Goal: Task Accomplishment & Management: Use online tool/utility

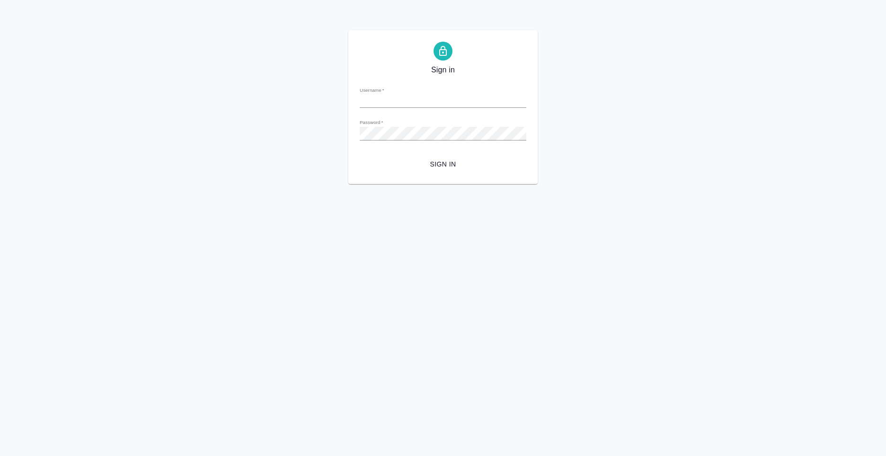
type input "n.kolyshkin@awatera.com"
click at [430, 166] on span "Sign in" at bounding box center [442, 165] width 151 height 12
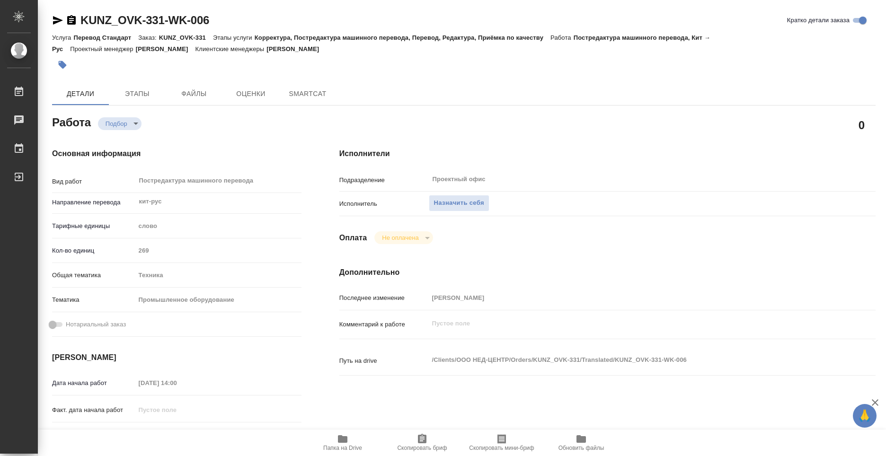
type textarea "x"
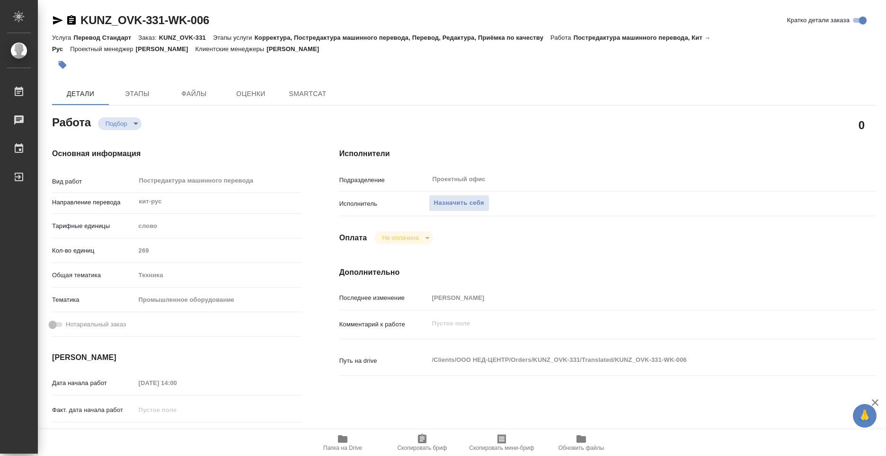
type textarea "x"
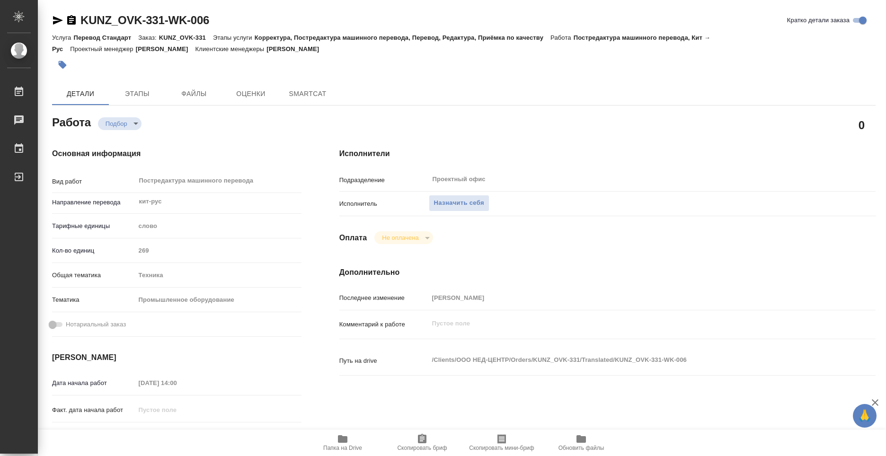
type textarea "x"
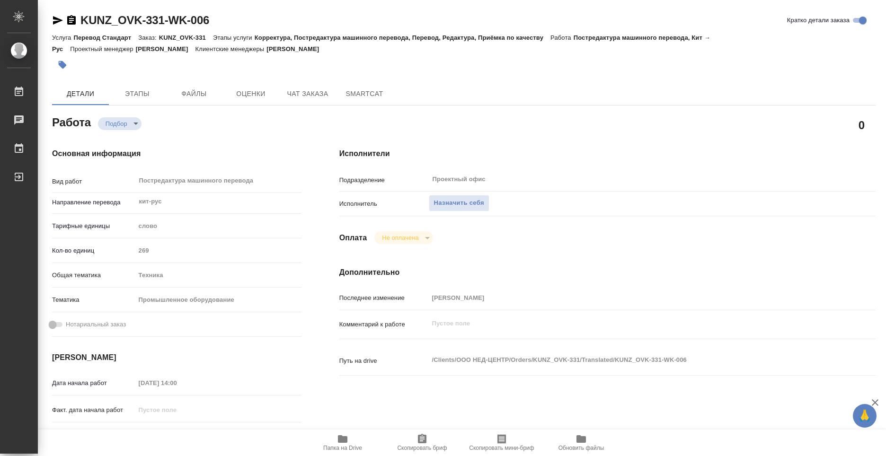
type textarea "x"
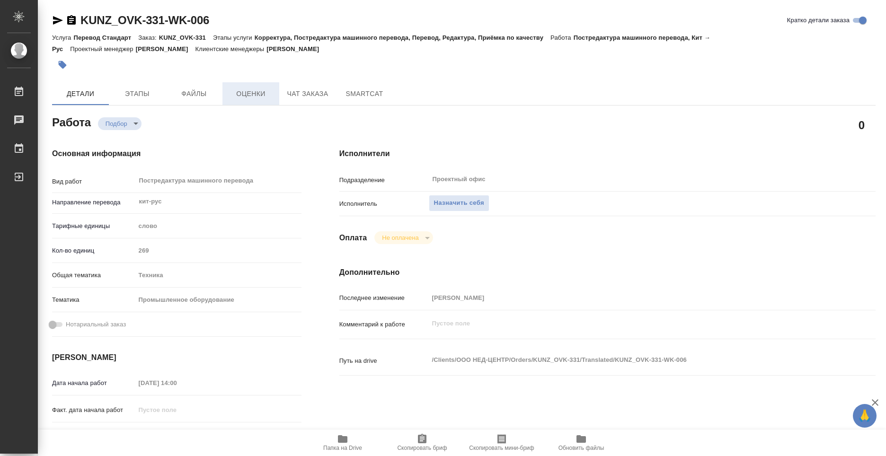
type textarea "x"
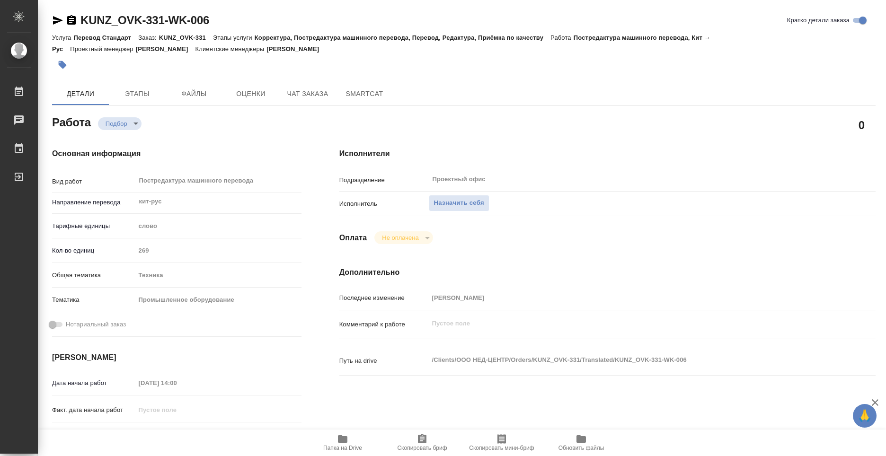
click at [352, 439] on span "Папка на Drive" at bounding box center [342, 442] width 68 height 18
type textarea "x"
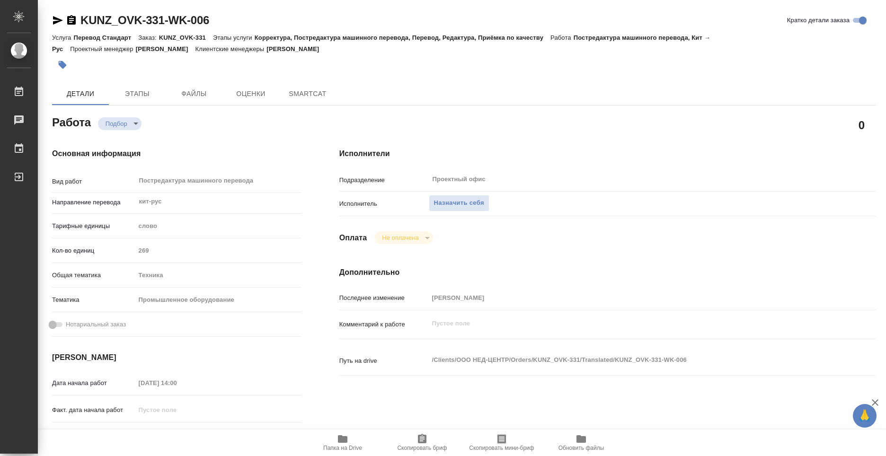
type textarea "x"
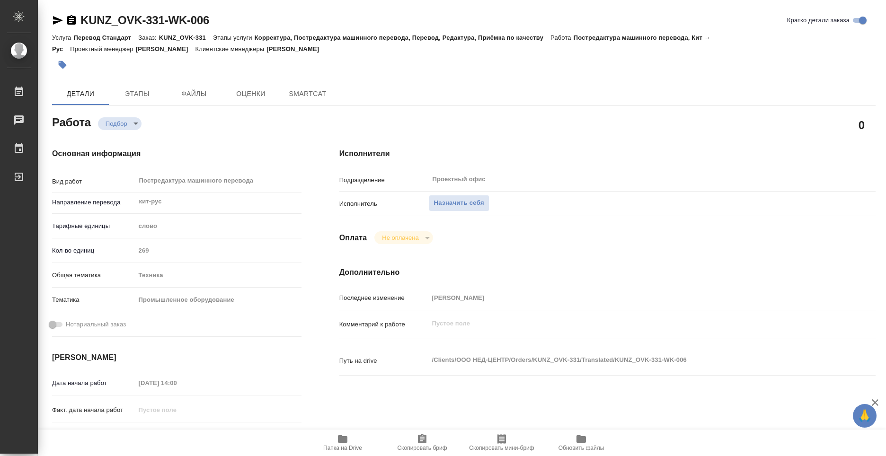
type textarea "x"
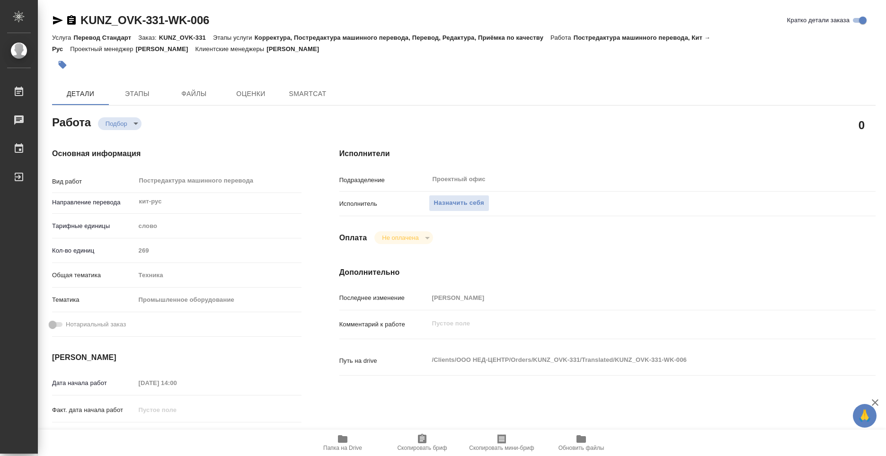
type textarea "x"
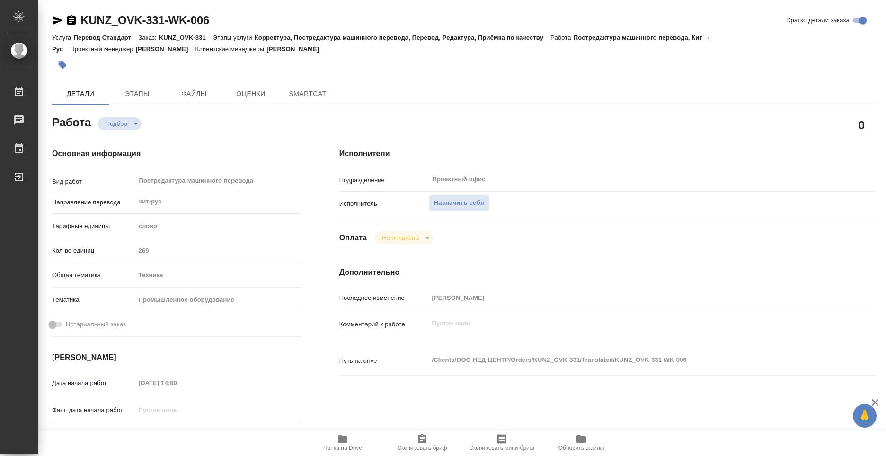
type textarea "x"
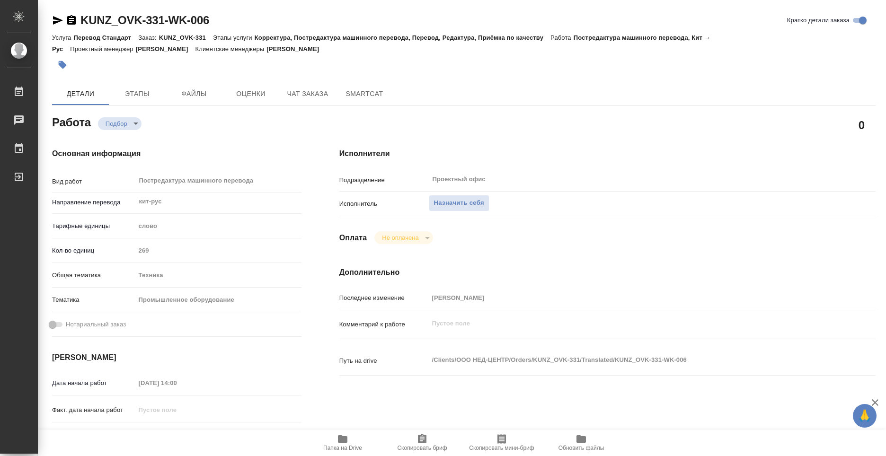
type textarea "x"
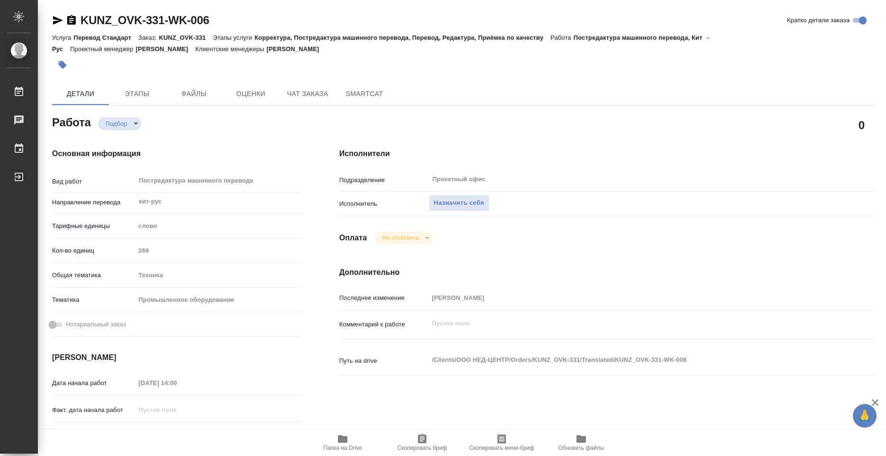
type textarea "x"
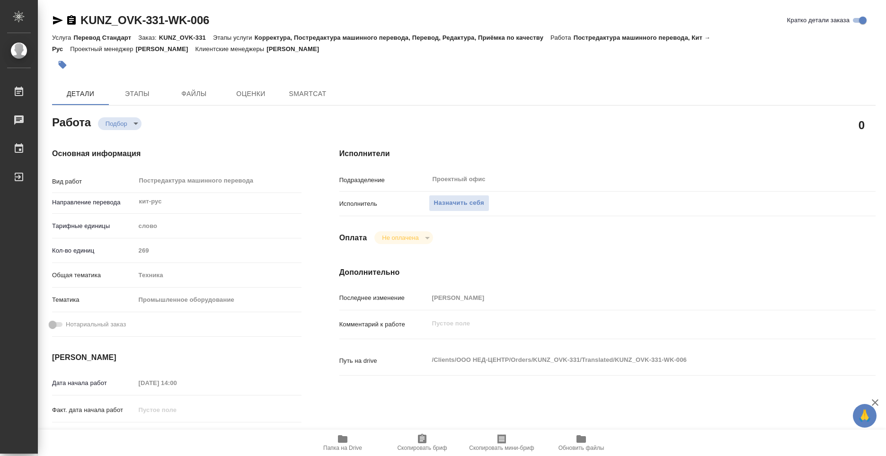
type textarea "x"
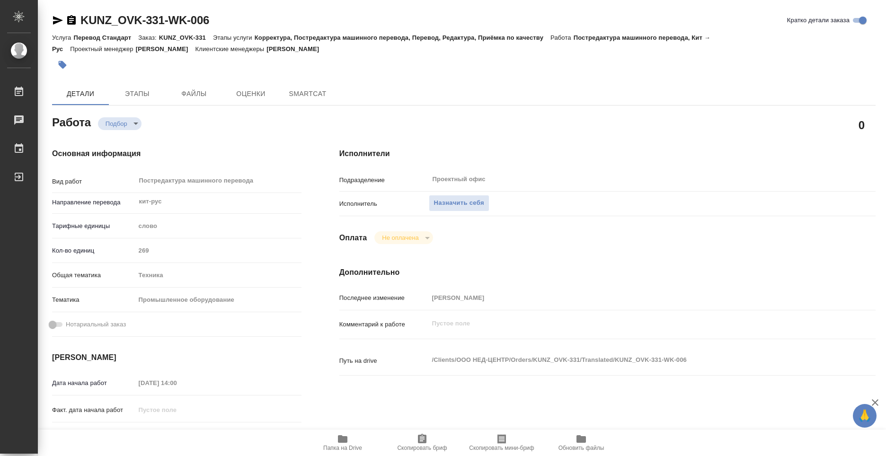
type textarea "x"
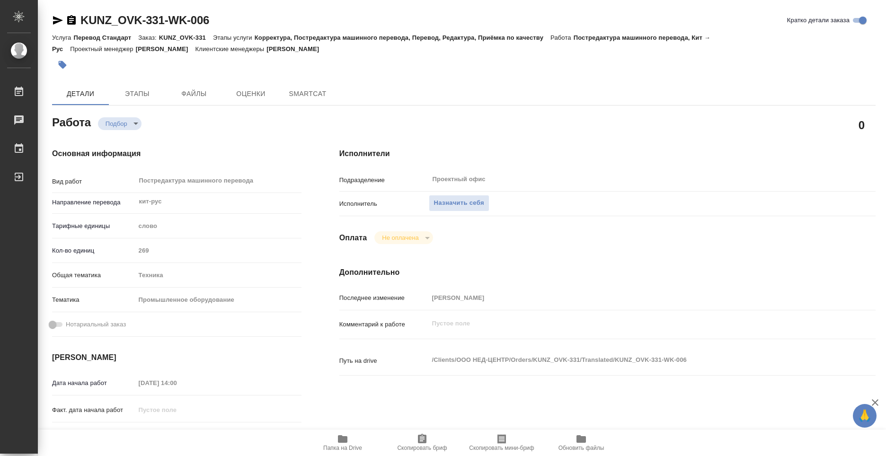
type textarea "x"
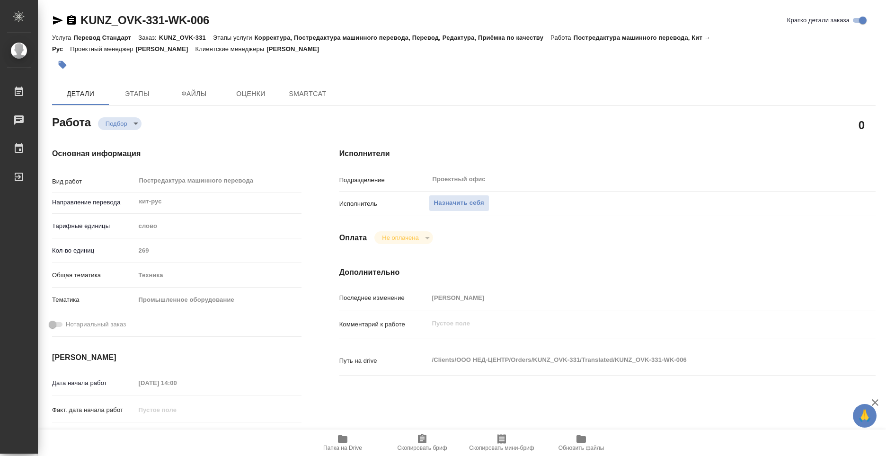
type textarea "x"
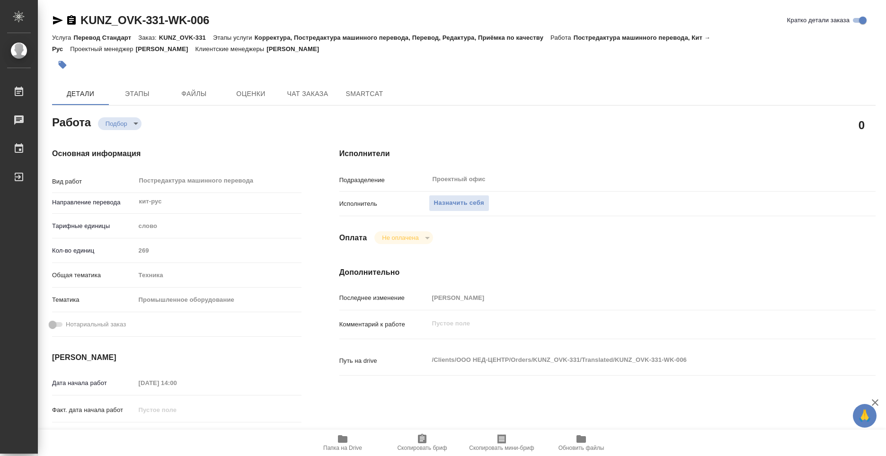
type textarea "x"
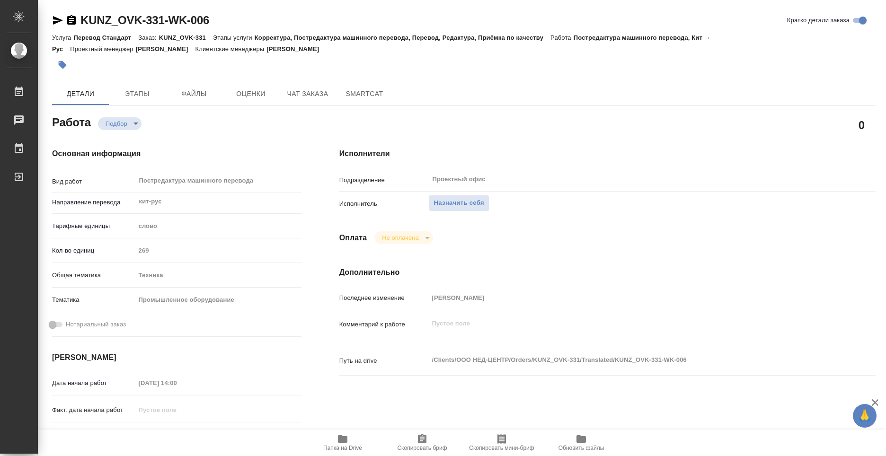
type textarea "x"
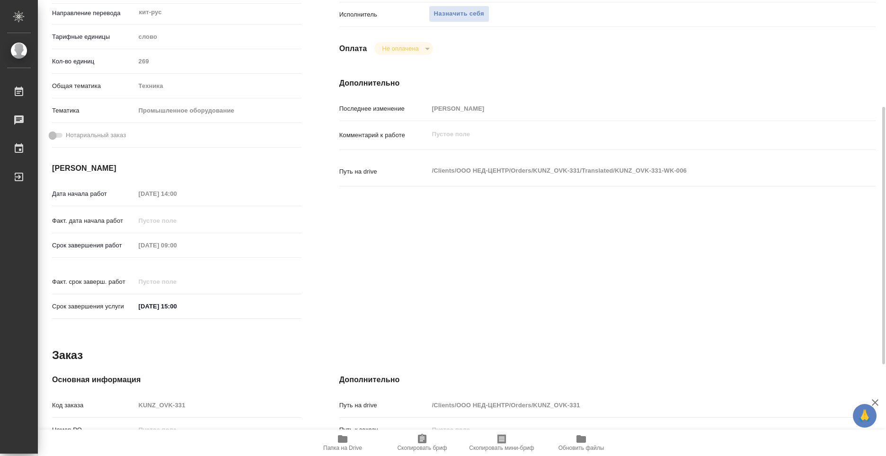
scroll to position [47, 0]
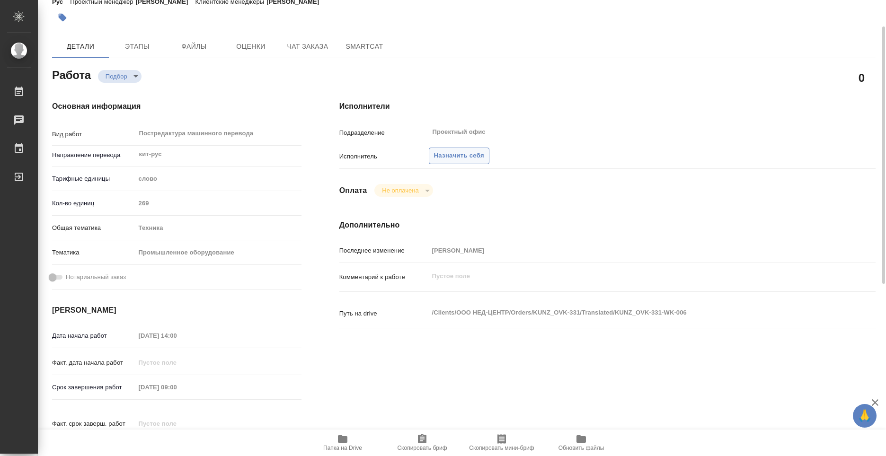
click at [448, 156] on span "Назначить себя" at bounding box center [459, 155] width 50 height 11
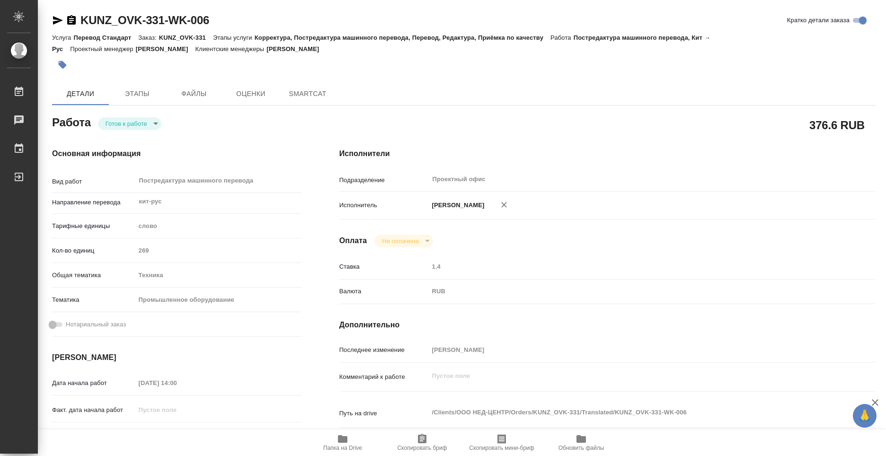
type textarea "x"
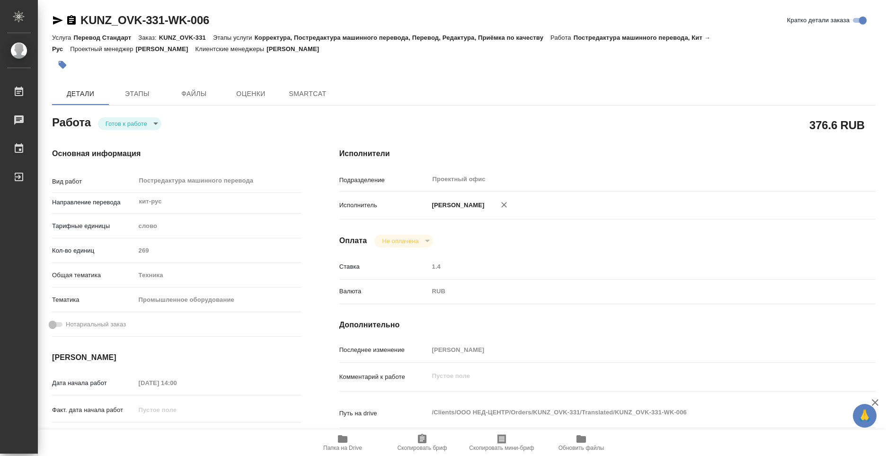
type textarea "x"
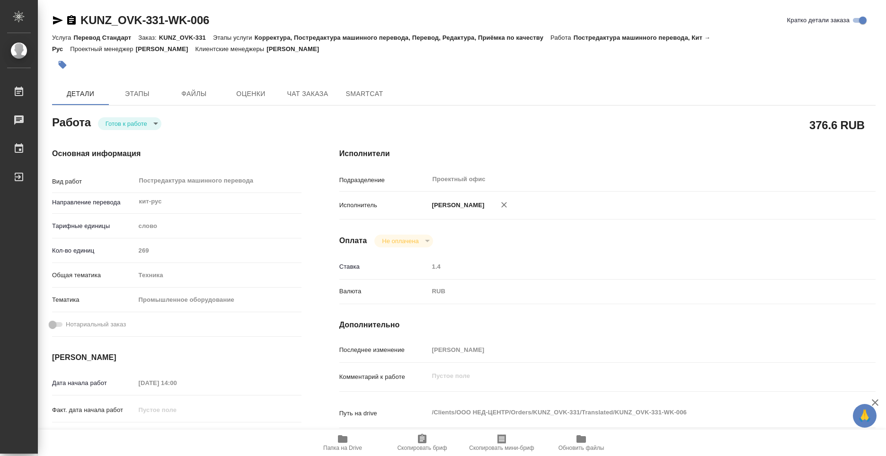
type textarea "x"
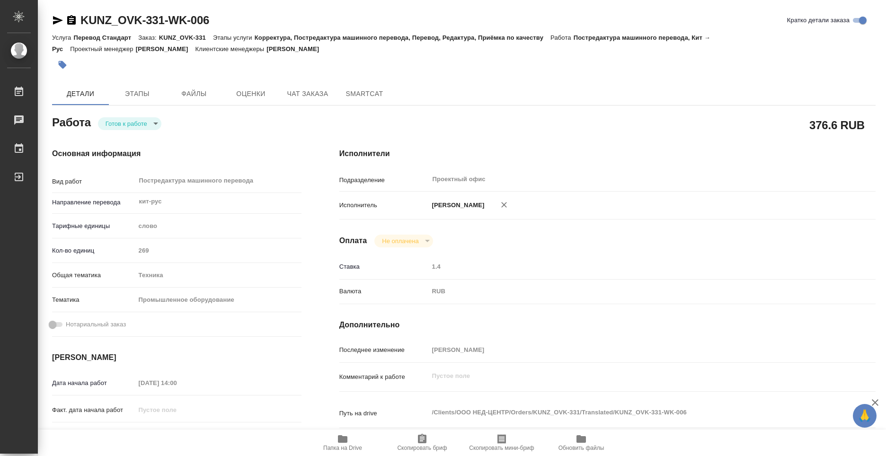
type textarea "x"
